Goal: Task Accomplishment & Management: Manage account settings

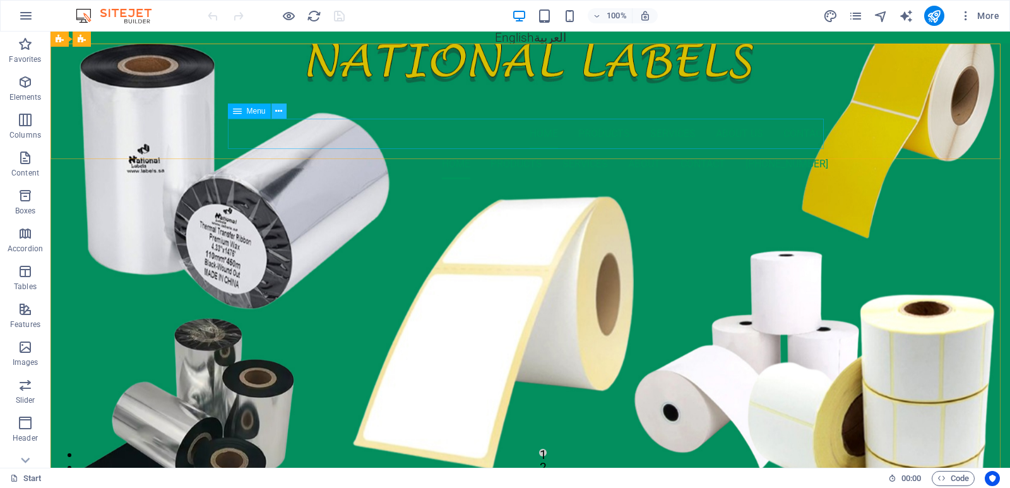
click at [283, 113] on button at bounding box center [279, 111] width 15 height 15
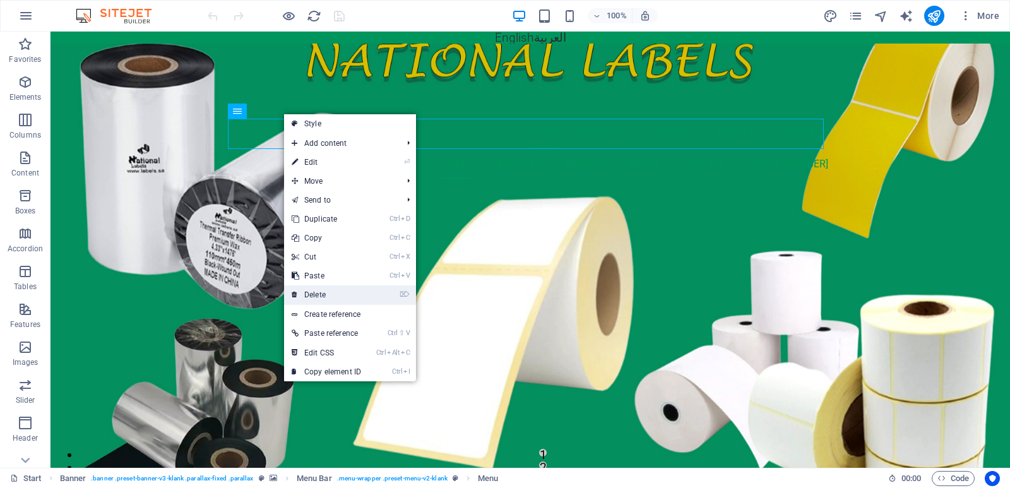
drag, startPoint x: 330, startPoint y: 299, endPoint x: 279, endPoint y: 267, distance: 59.9
click at [330, 299] on link "⌦ Delete" at bounding box center [326, 294] width 85 height 19
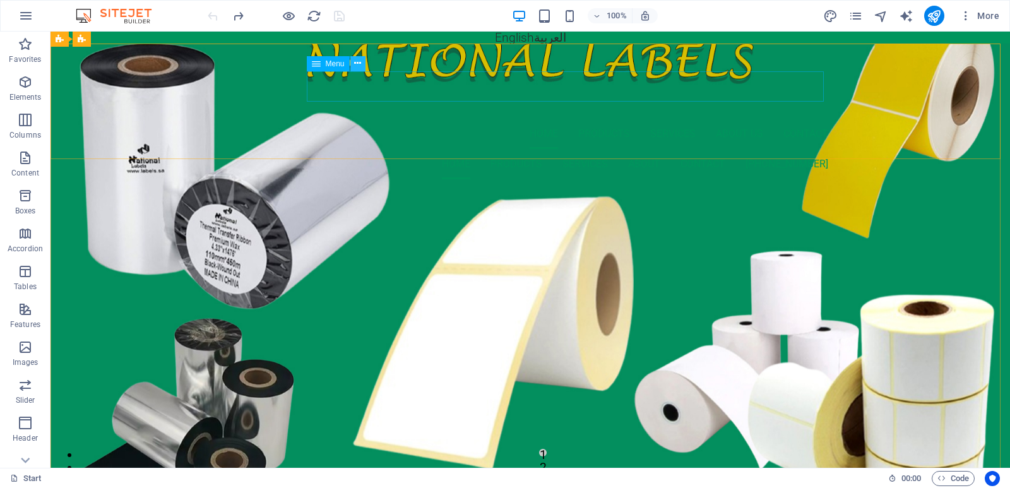
click at [359, 63] on icon at bounding box center [357, 63] width 7 height 13
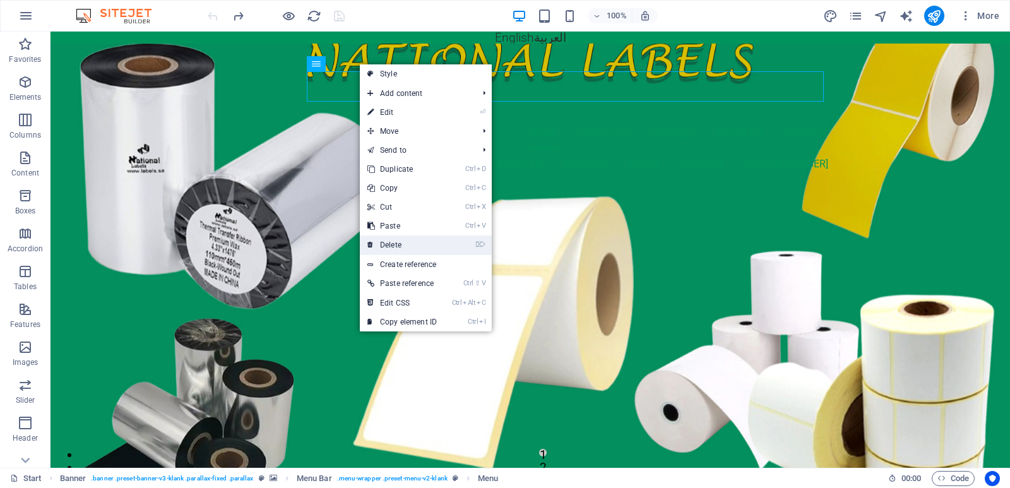
click at [411, 248] on link "⌦ Delete" at bounding box center [402, 245] width 85 height 19
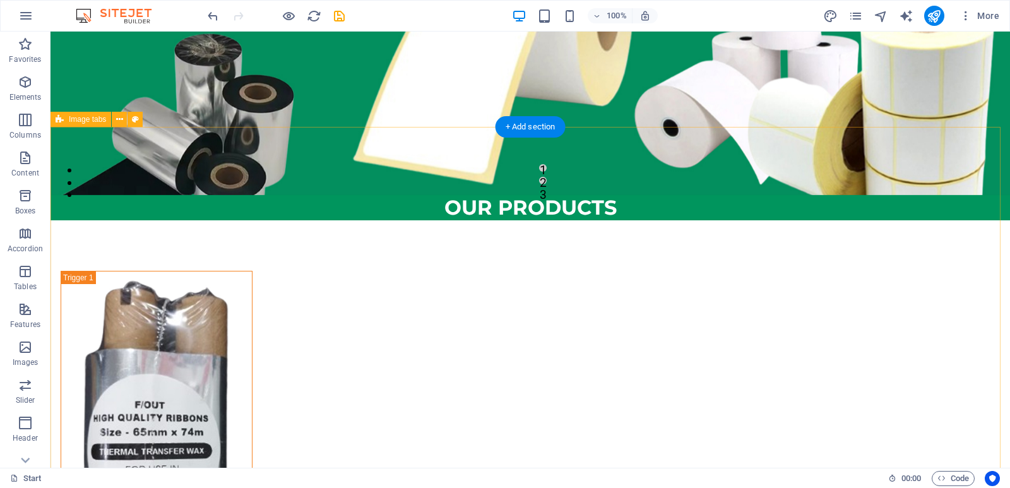
scroll to position [126, 0]
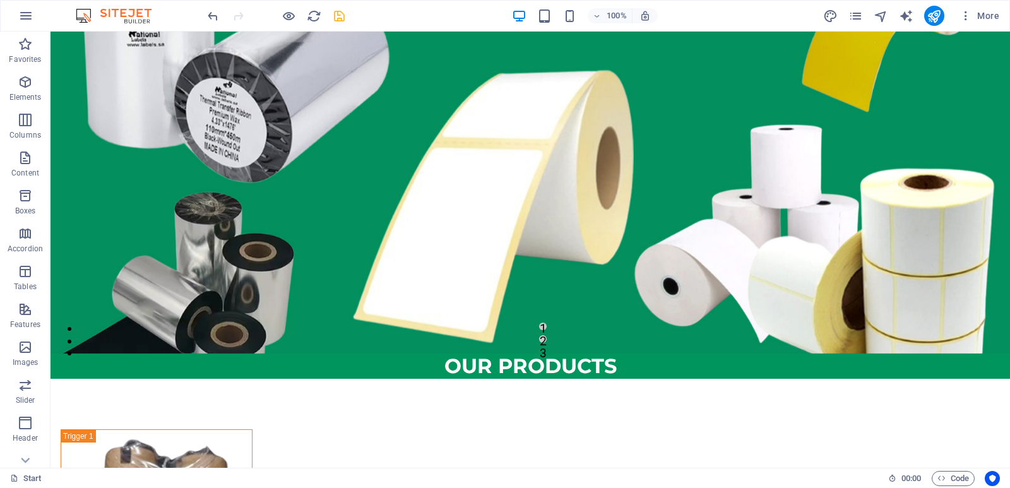
click at [338, 15] on icon "save" at bounding box center [339, 16] width 15 height 15
checkbox input "false"
click at [857, 16] on icon "pages" at bounding box center [856, 16] width 15 height 15
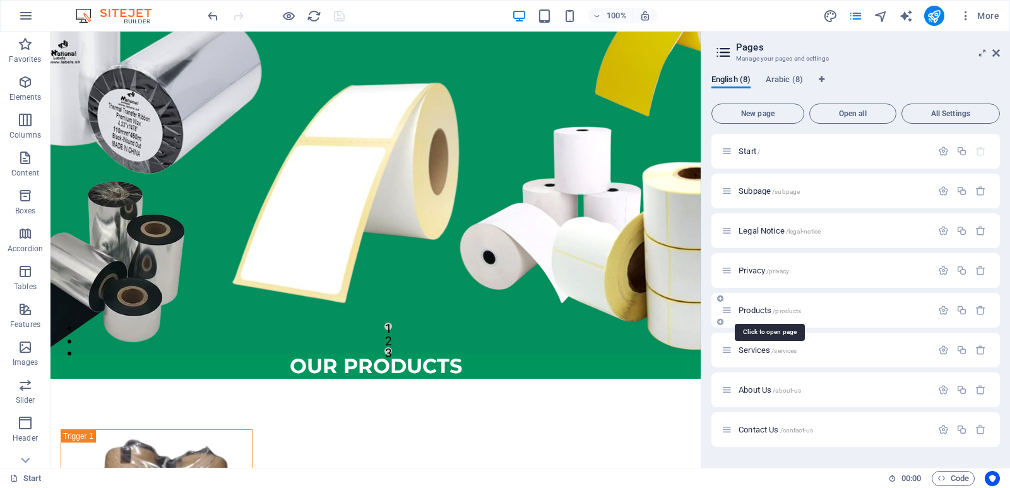
click at [762, 313] on span "Products /products" at bounding box center [770, 310] width 63 height 9
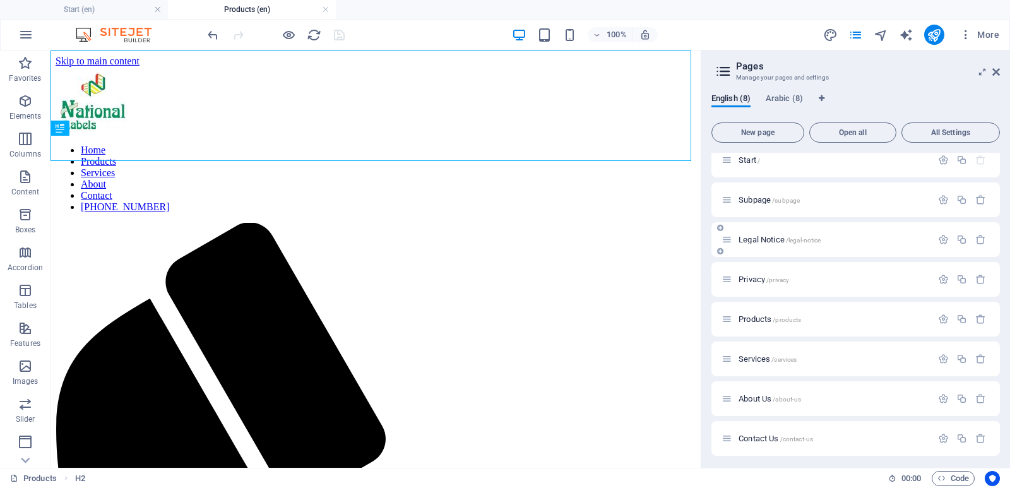
scroll to position [13, 0]
click at [755, 355] on span "Services /services" at bounding box center [768, 355] width 58 height 9
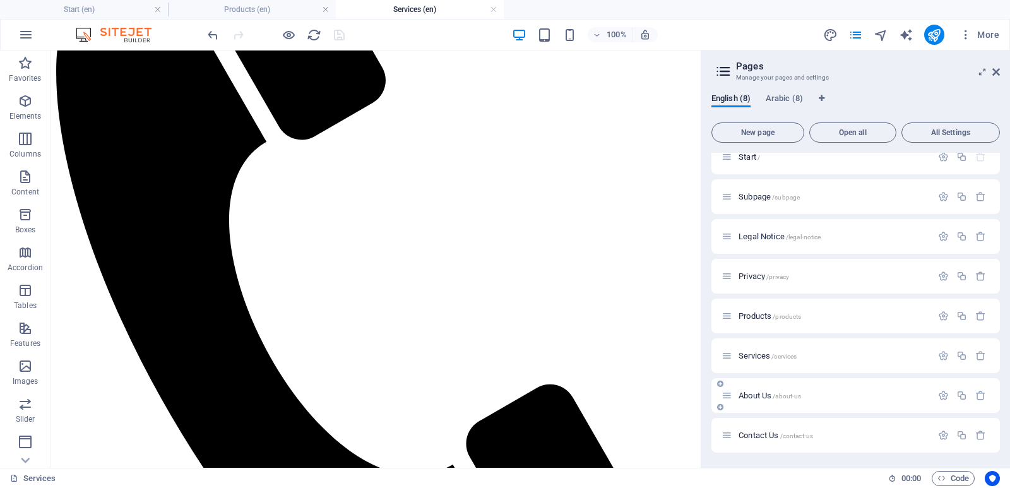
click at [761, 398] on span "About Us /about-us" at bounding box center [770, 395] width 63 height 9
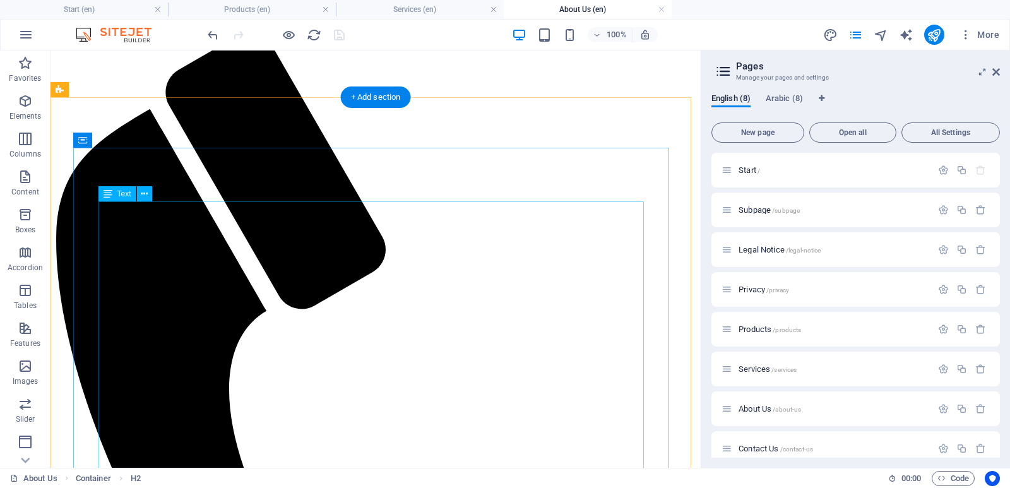
scroll to position [0, 0]
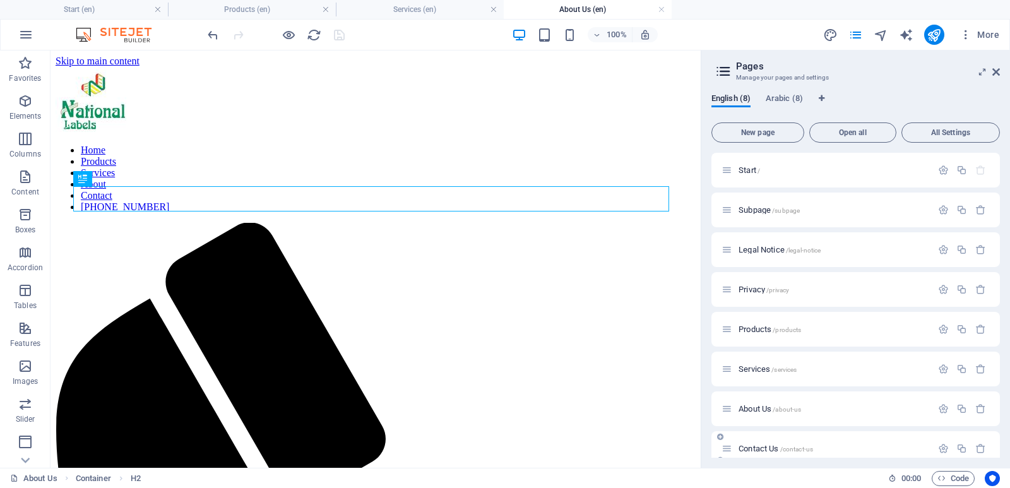
click at [750, 449] on span "Contact Us /contact-us" at bounding box center [776, 448] width 75 height 9
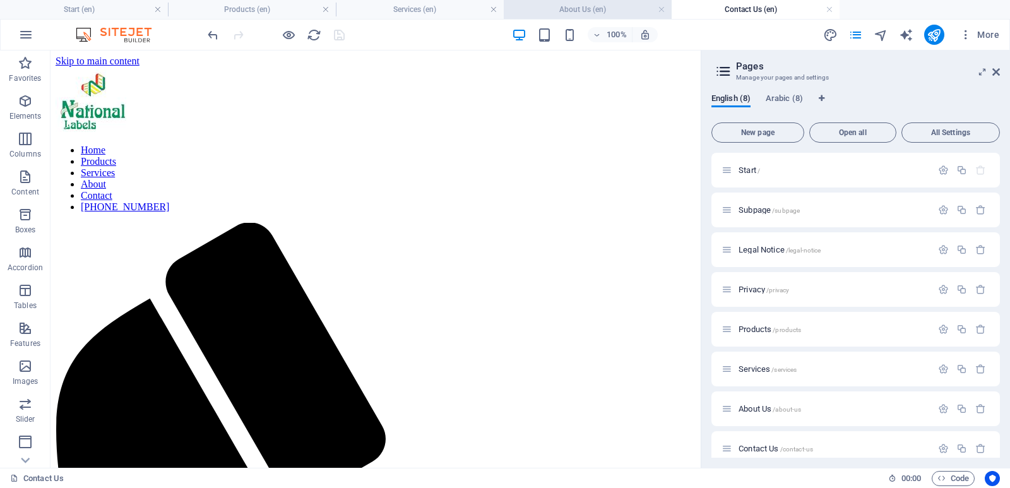
click at [595, 9] on h4 "About Us (en)" at bounding box center [588, 10] width 168 height 14
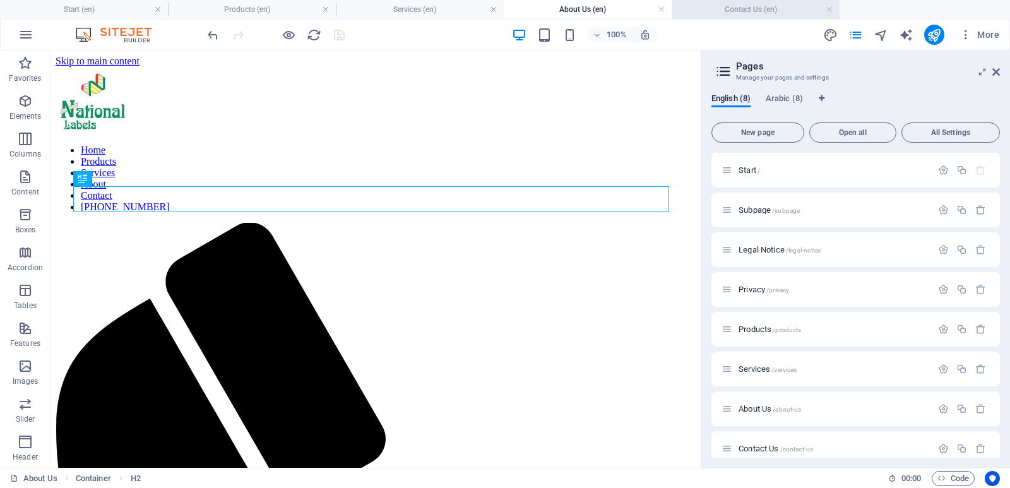
click at [783, 13] on h4 "Contact Us (en)" at bounding box center [756, 10] width 168 height 14
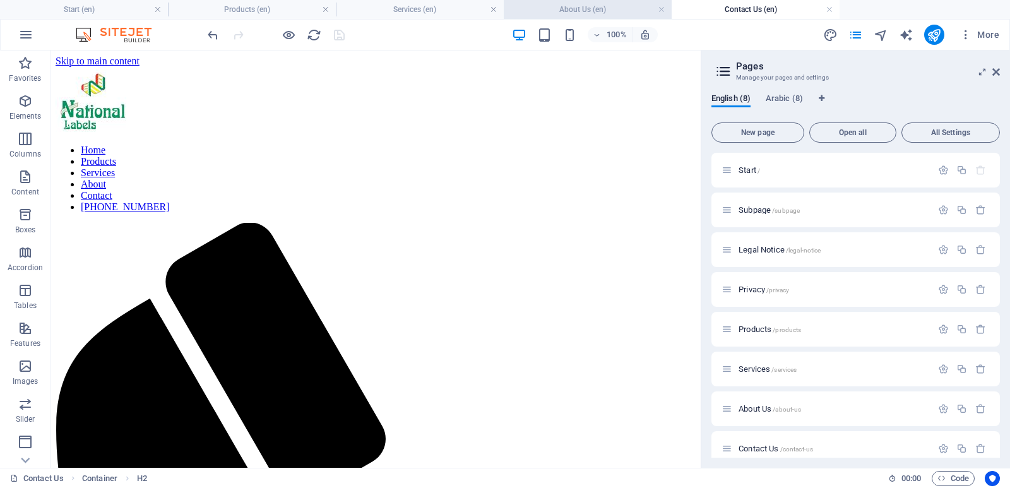
click at [562, 11] on h4 "About Us (en)" at bounding box center [588, 10] width 168 height 14
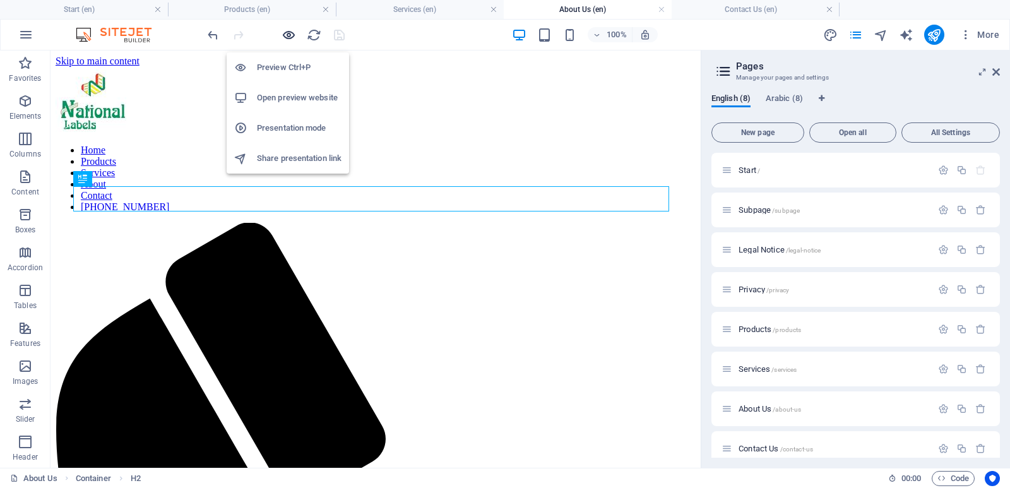
click at [287, 37] on icon "button" at bounding box center [289, 35] width 15 height 15
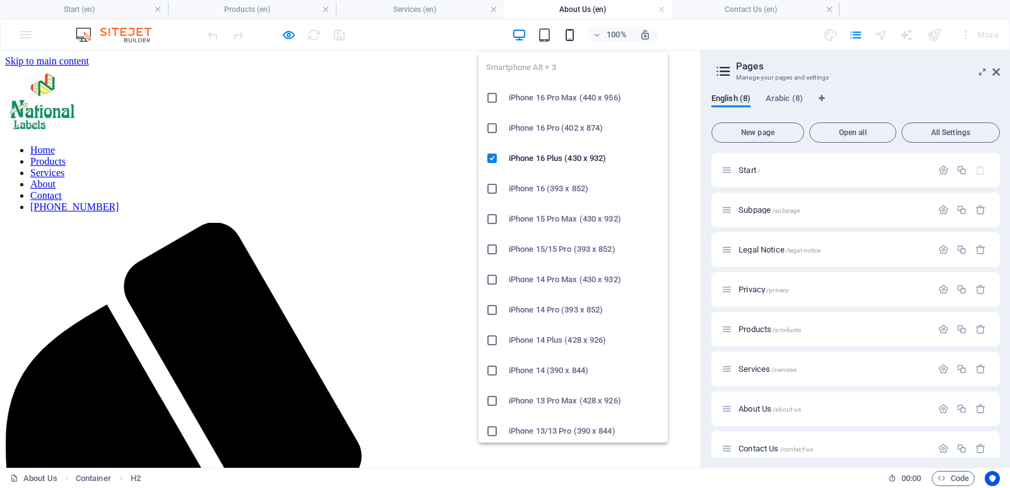
click at [568, 36] on icon "button" at bounding box center [570, 35] width 15 height 15
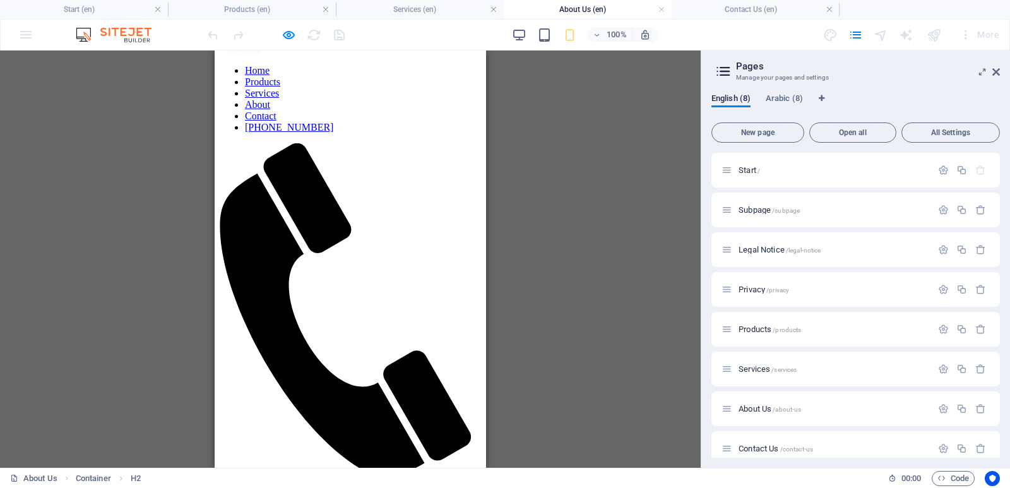
scroll to position [63, 0]
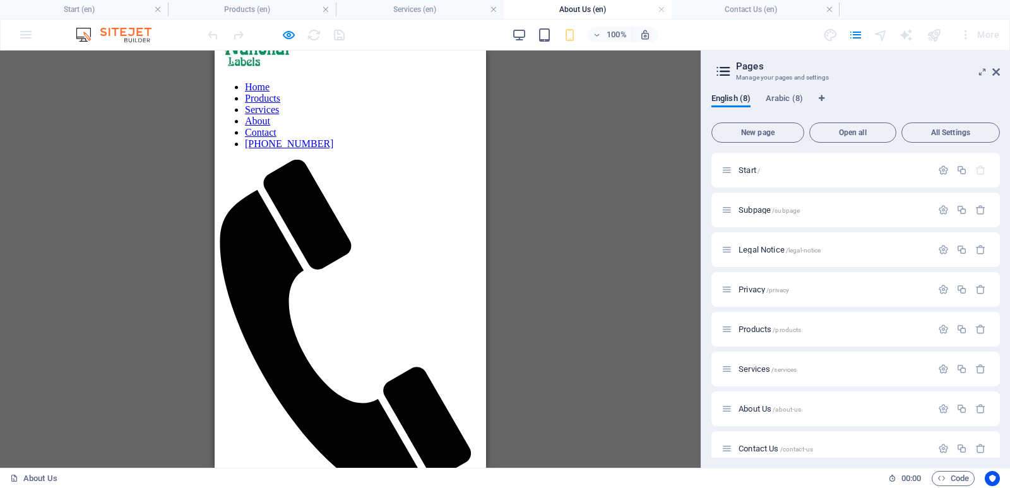
click at [447, 487] on div at bounding box center [350, 496] width 261 height 0
click at [996, 68] on icon at bounding box center [997, 72] width 8 height 10
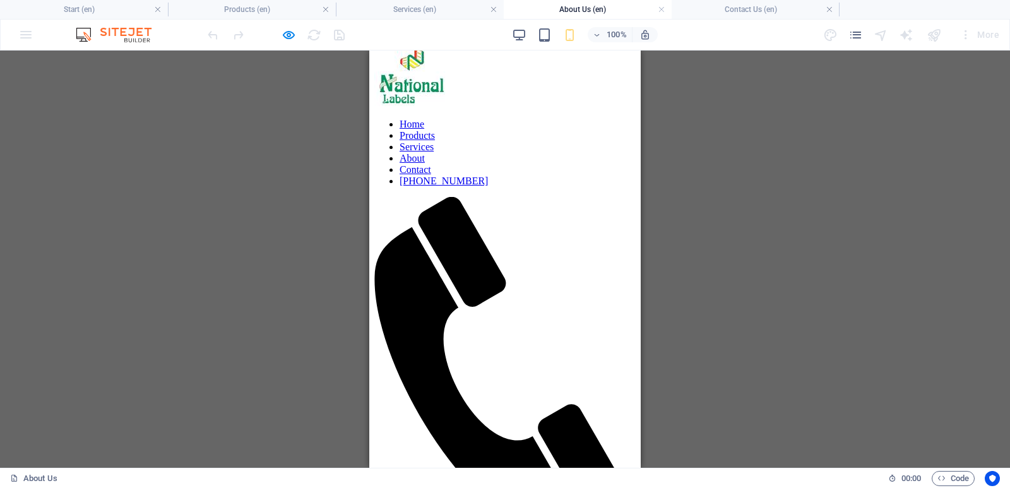
scroll to position [0, 0]
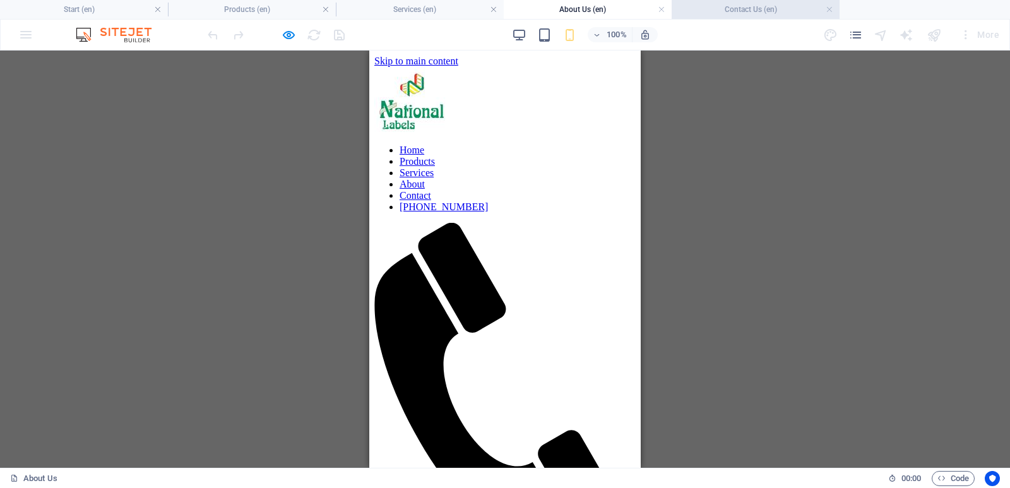
click at [751, 8] on h4 "Contact Us (en)" at bounding box center [756, 10] width 168 height 14
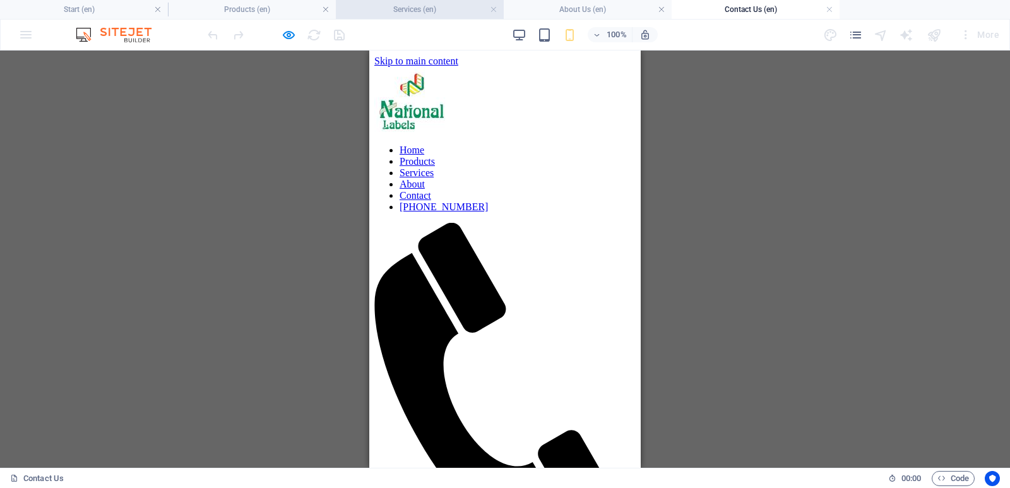
click at [445, 11] on h4 "Services (en)" at bounding box center [420, 10] width 168 height 14
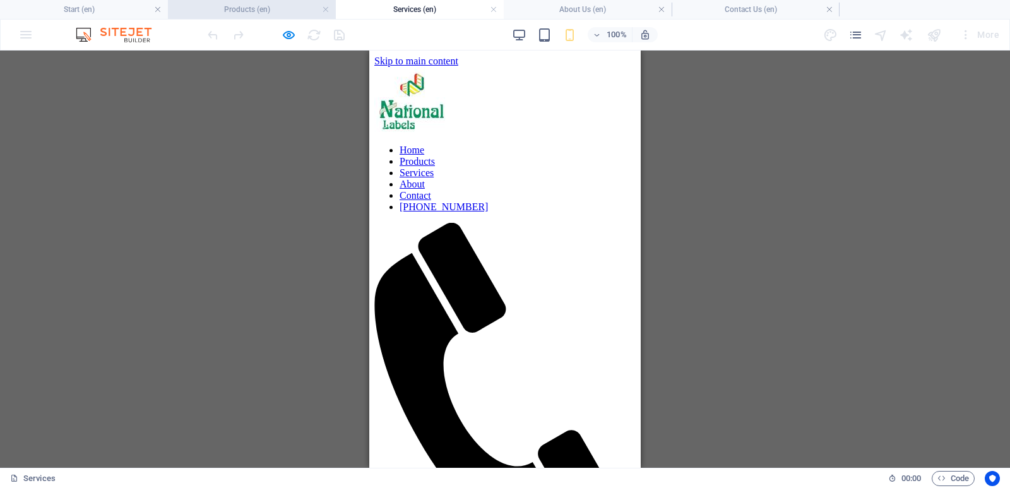
click at [280, 8] on h4 "Products (en)" at bounding box center [252, 10] width 168 height 14
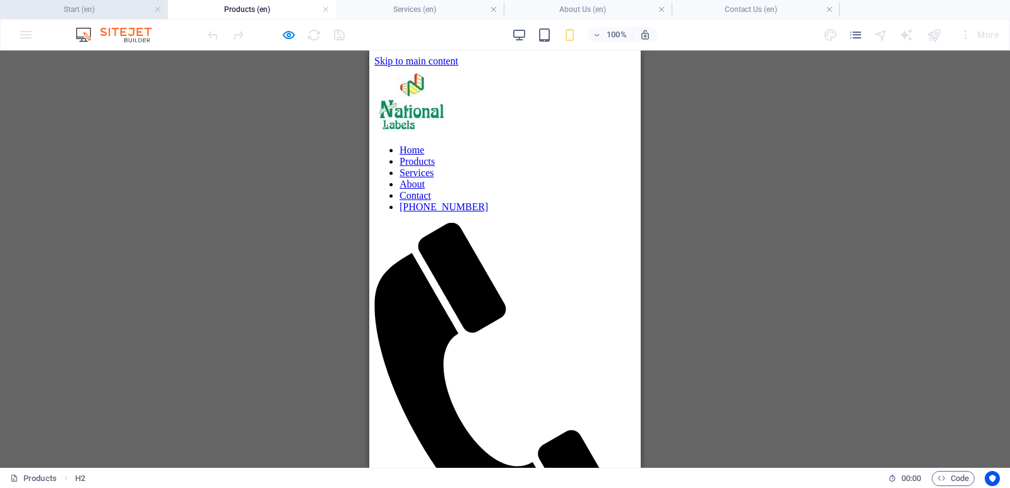
click at [95, 9] on h4 "Start (en)" at bounding box center [84, 10] width 168 height 14
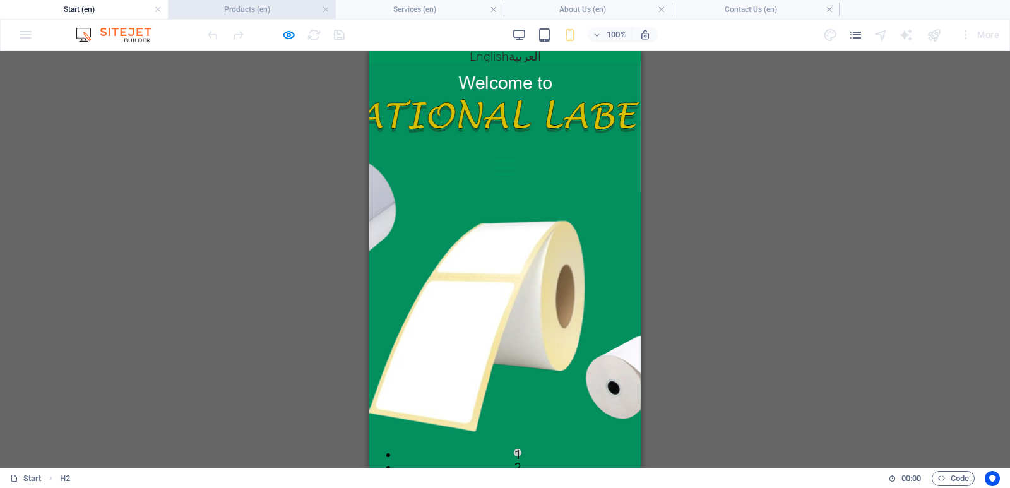
click at [256, 6] on h4 "Products (en)" at bounding box center [252, 10] width 168 height 14
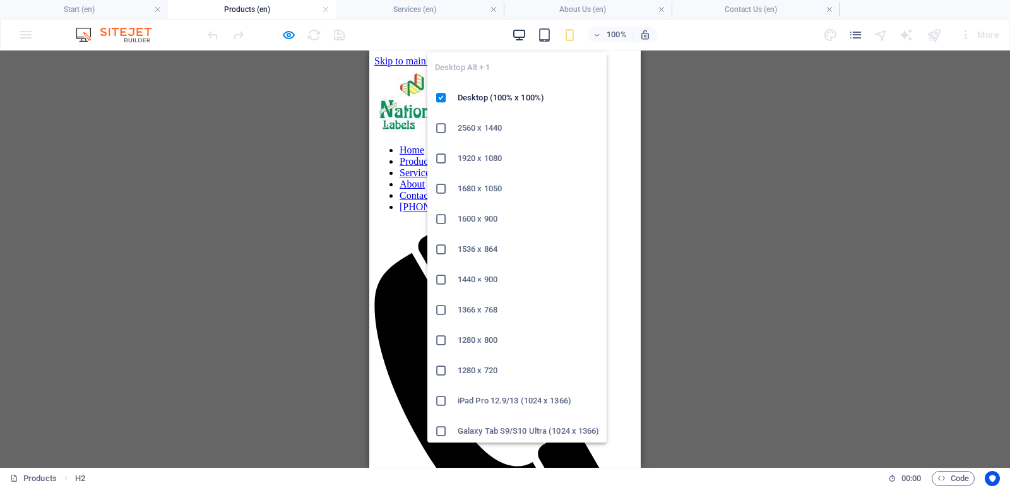
click at [522, 37] on icon "button" at bounding box center [519, 35] width 15 height 15
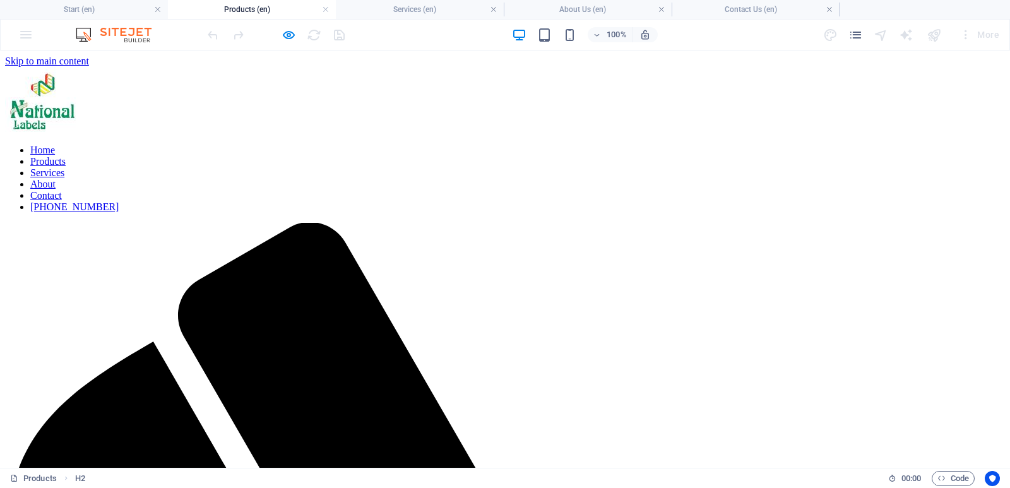
click at [933, 32] on div at bounding box center [934, 35] width 20 height 20
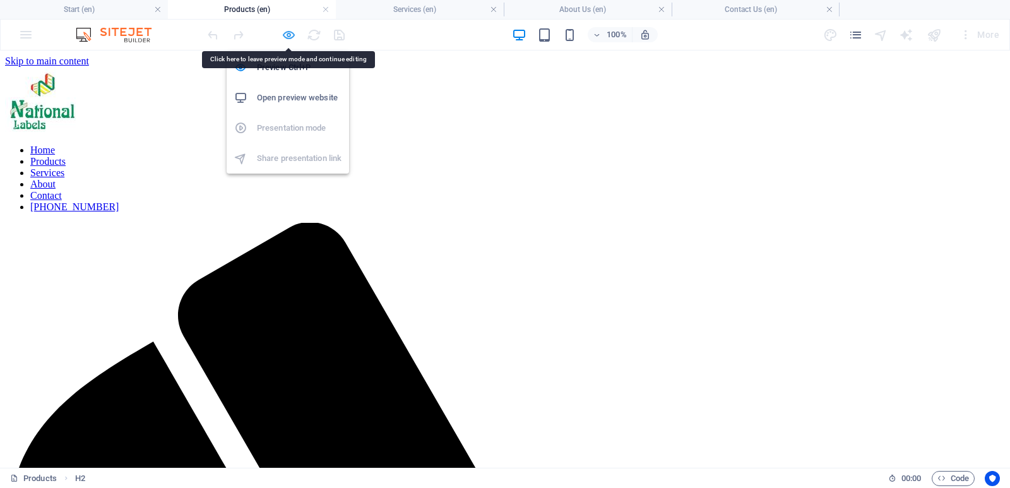
click at [290, 30] on icon "button" at bounding box center [289, 35] width 15 height 15
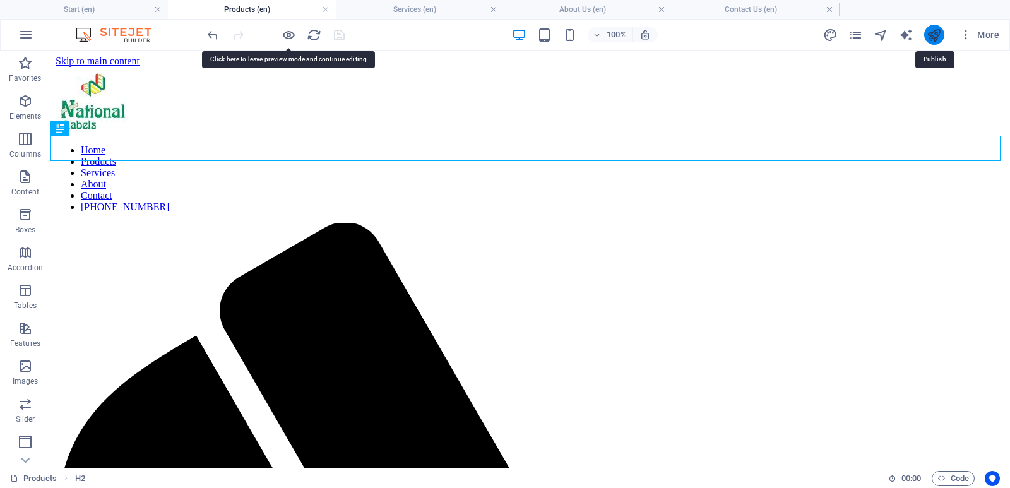
click at [928, 35] on icon "publish" at bounding box center [934, 35] width 15 height 15
